Goal: Transaction & Acquisition: Purchase product/service

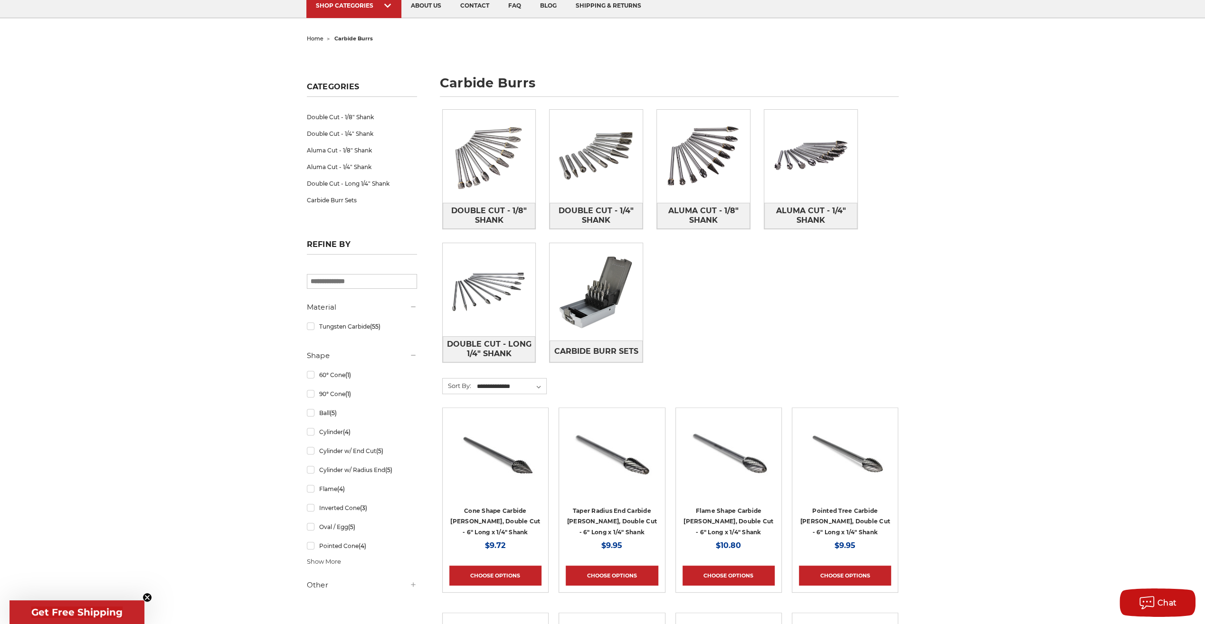
scroll to position [95, 0]
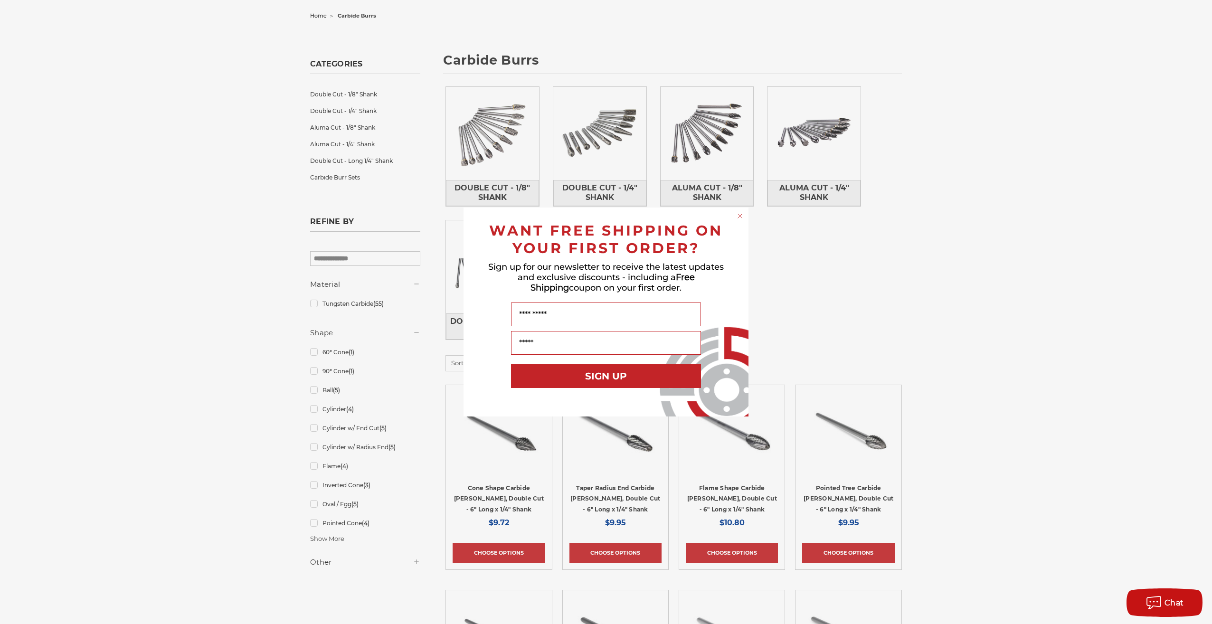
click at [744, 215] on circle "Close dialog" at bounding box center [740, 216] width 9 height 9
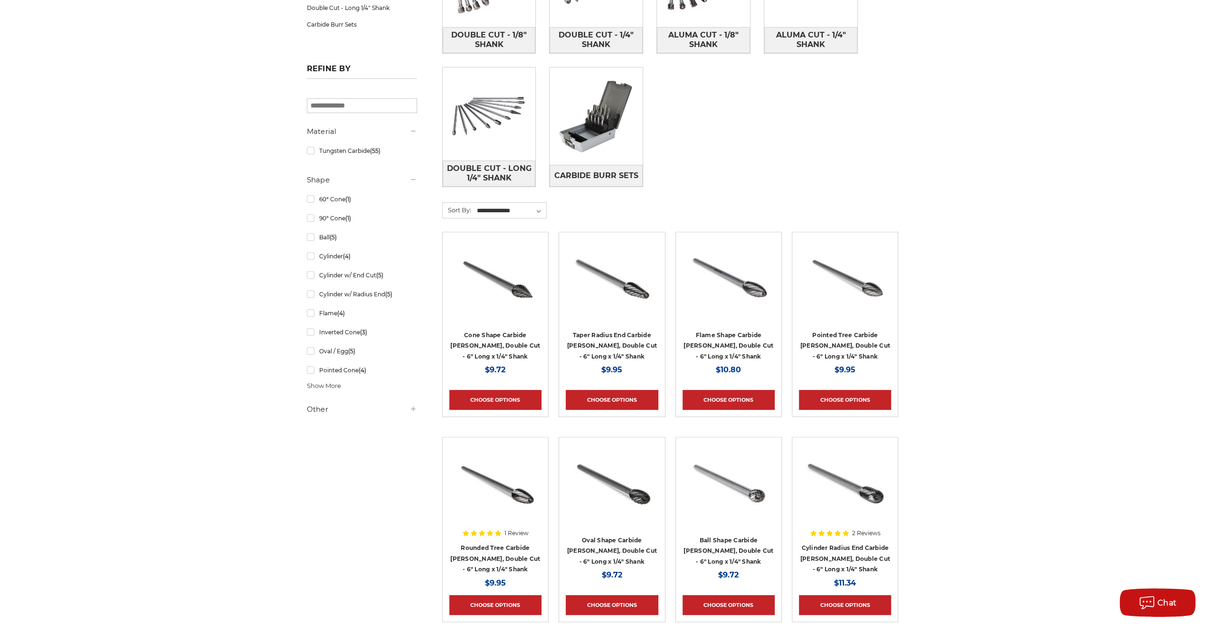
scroll to position [380, 0]
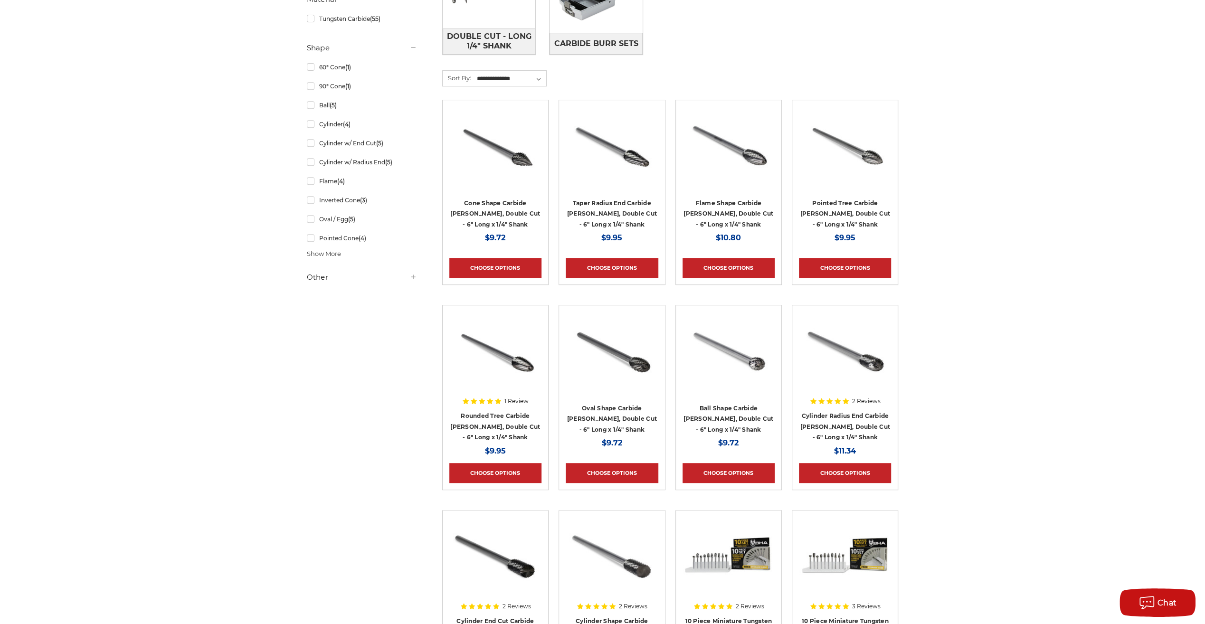
click at [481, 215] on div at bounding box center [495, 168] width 92 height 122
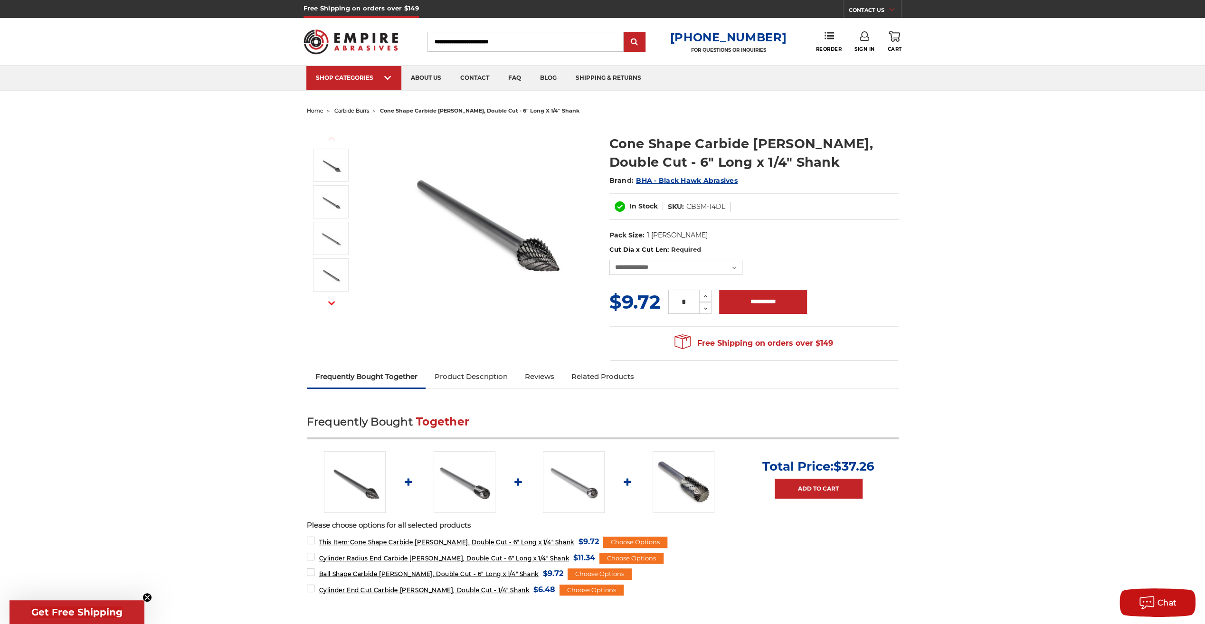
click at [485, 376] on link "Product Description" at bounding box center [471, 376] width 90 height 21
